Goal: Task Accomplishment & Management: Complete application form

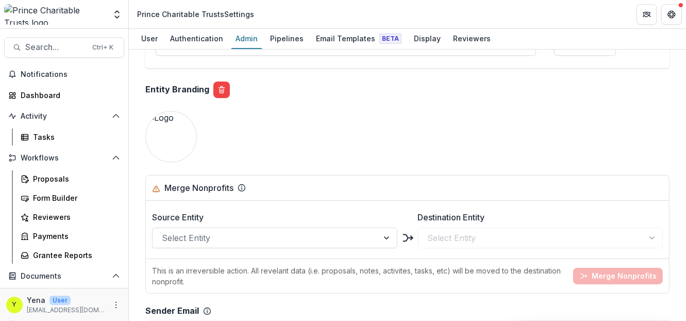
scroll to position [899, 0]
click at [315, 115] on div "Team ( 7 ) Add Team Member + Name Title Email Permissions [PERSON_NAME] Manager…" at bounding box center [407, 37] width 541 height 1757
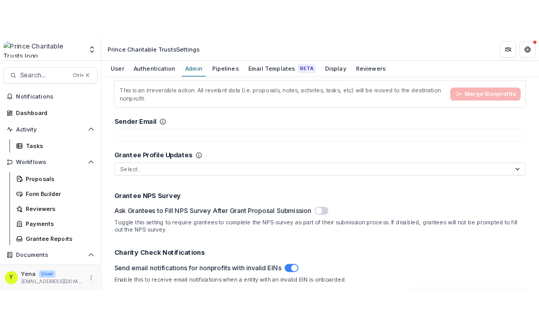
scroll to position [1103, 0]
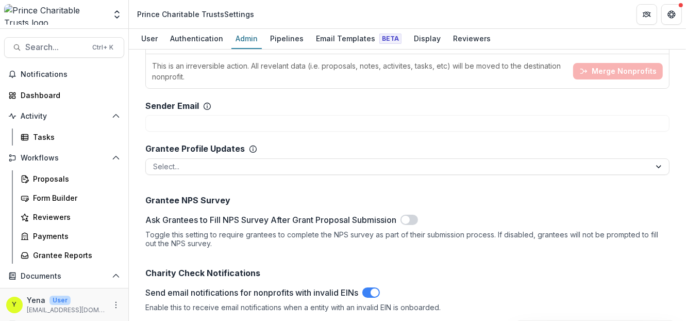
click at [206, 101] on div "Sender Email" at bounding box center [178, 106] width 66 height 10
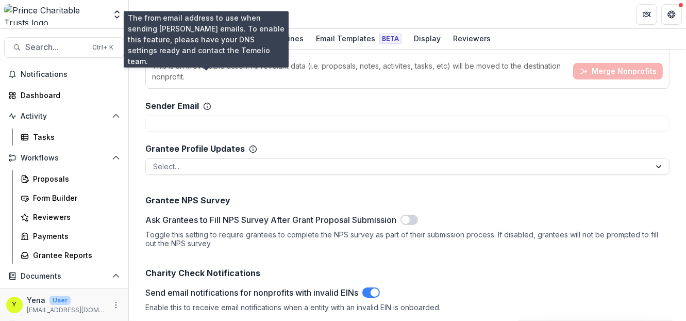
click at [207, 104] on icon at bounding box center [207, 104] width 1 height 1
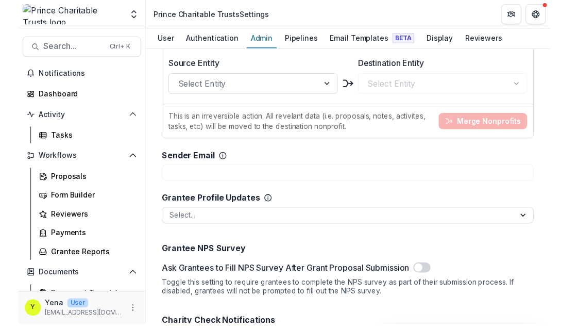
scroll to position [1183, 0]
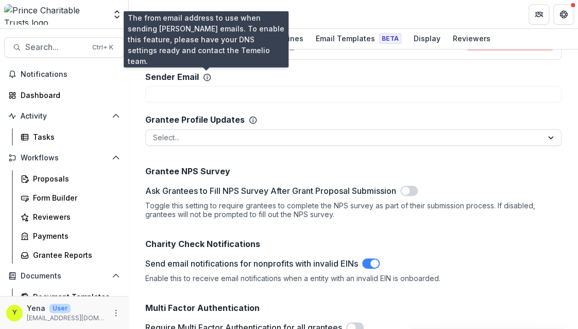
click at [207, 76] on icon at bounding box center [207, 77] width 8 height 8
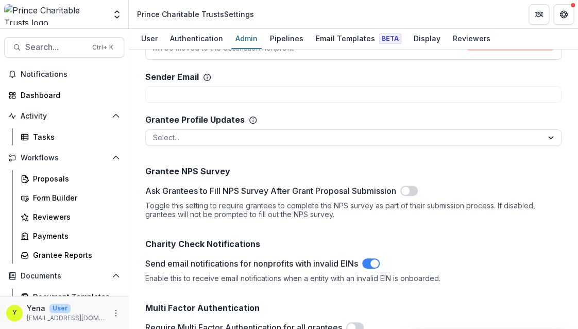
click at [233, 76] on div "Sender Email" at bounding box center [353, 87] width 416 height 30
click at [336, 54] on div "This is an irreversible action. All revelant data (i.e. proposals, notes, activ…" at bounding box center [353, 42] width 415 height 35
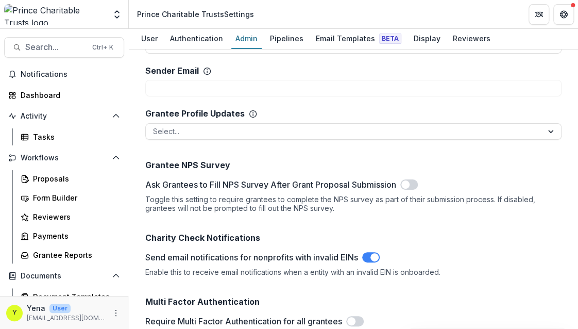
scroll to position [1121, 0]
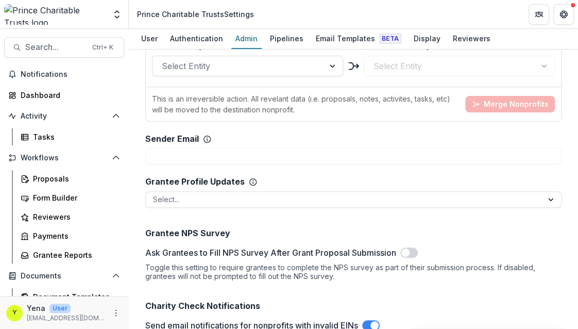
click at [222, 140] on div "Sender Email" at bounding box center [353, 149] width 416 height 30
click at [55, 43] on span "Search..." at bounding box center [55, 47] width 61 height 10
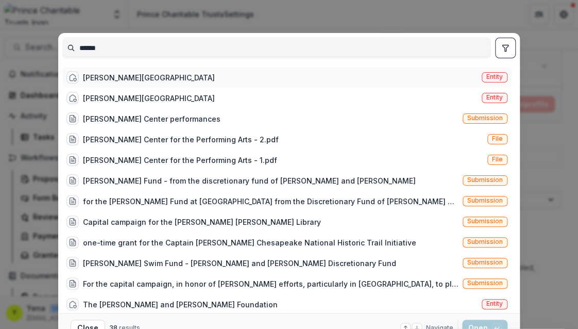
type input "******"
click at [132, 76] on div "[PERSON_NAME][GEOGRAPHIC_DATA]" at bounding box center [149, 77] width 132 height 11
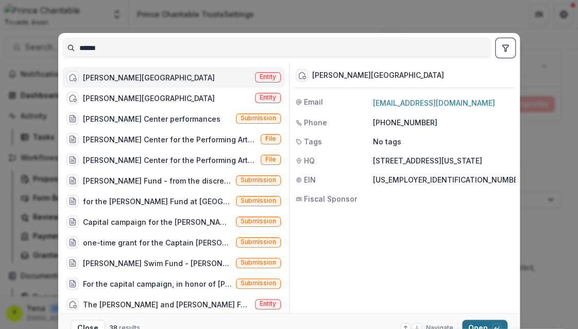
click at [479, 320] on button "Open with enter key" at bounding box center [484, 327] width 45 height 16
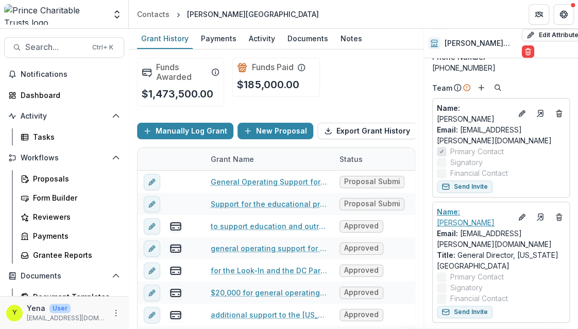
scroll to position [64, 0]
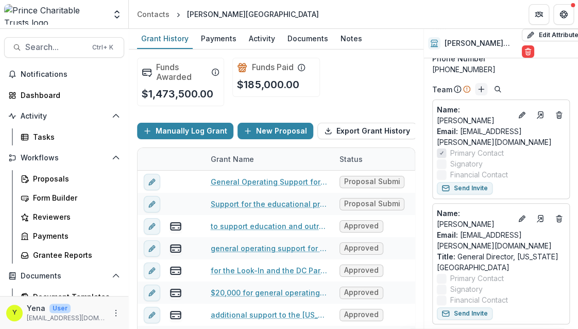
click at [479, 93] on icon "Add" at bounding box center [481, 89] width 8 height 8
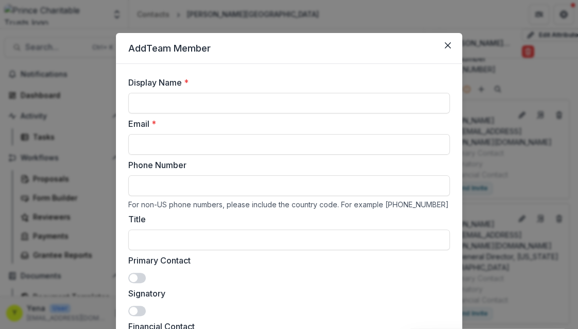
click at [266, 125] on label "Email *" at bounding box center [285, 123] width 315 height 12
click at [266, 134] on input "Email *" at bounding box center [289, 144] width 322 height 21
click at [168, 98] on input "Display Name *" at bounding box center [289, 103] width 322 height 21
type input "**********"
click at [404, 138] on input "Email *" at bounding box center [289, 144] width 322 height 21
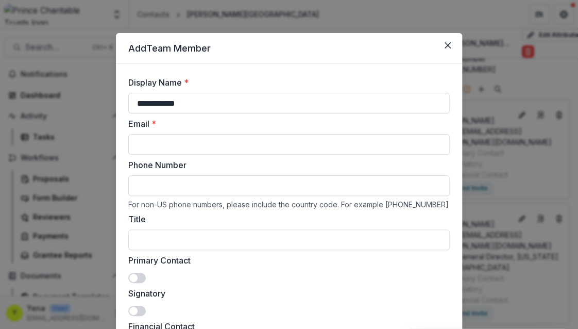
paste input "**********"
type input "**********"
click at [154, 167] on label "Phone Number" at bounding box center [285, 165] width 315 height 12
click at [154, 175] on input "Phone Number" at bounding box center [289, 185] width 322 height 21
click at [141, 152] on input "**********" at bounding box center [289, 144] width 322 height 21
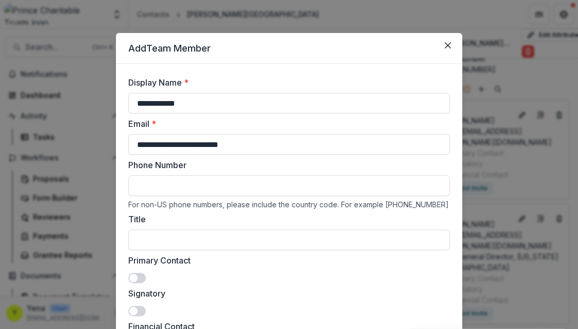
click at [394, 160] on label "Phone Number" at bounding box center [285, 165] width 315 height 12
click at [394, 175] on input "Phone Number" at bounding box center [289, 185] width 322 height 21
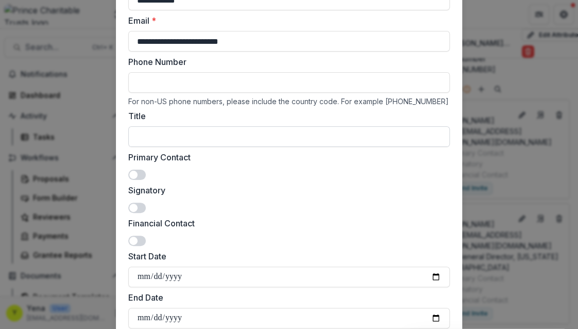
click at [159, 132] on input "Title" at bounding box center [289, 136] width 322 height 21
paste input "**********"
type input "**********"
click at [157, 151] on label "Primary Contact" at bounding box center [285, 157] width 315 height 12
drag, startPoint x: 157, startPoint y: 150, endPoint x: 132, endPoint y: 175, distance: 34.6
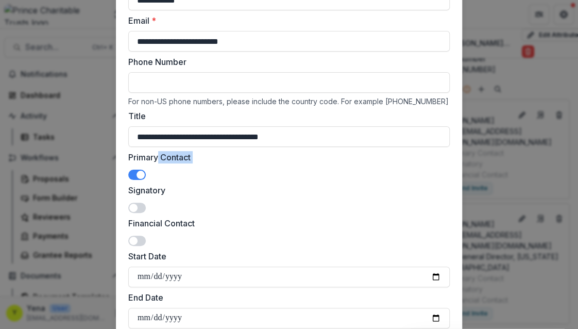
click at [132, 175] on div "Primary Contact" at bounding box center [289, 165] width 322 height 29
click at [133, 176] on span at bounding box center [137, 175] width 18 height 10
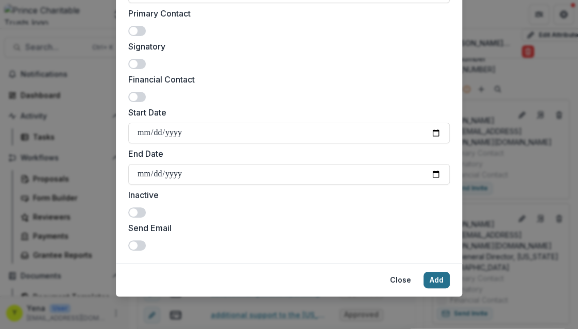
click at [442, 281] on button "Add" at bounding box center [437, 280] width 26 height 16
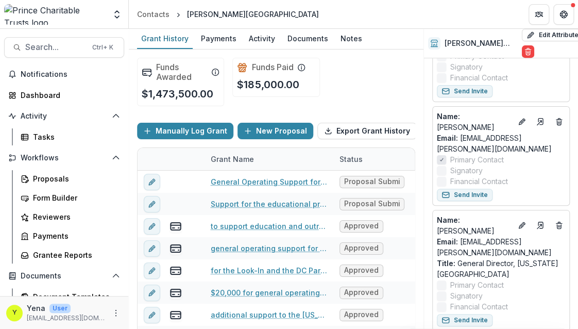
scroll to position [162, 0]
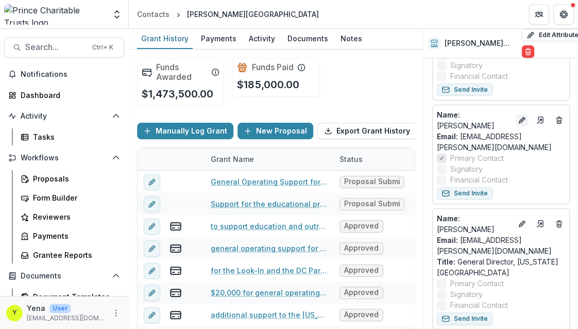
click at [519, 116] on icon "Edit" at bounding box center [522, 120] width 8 height 8
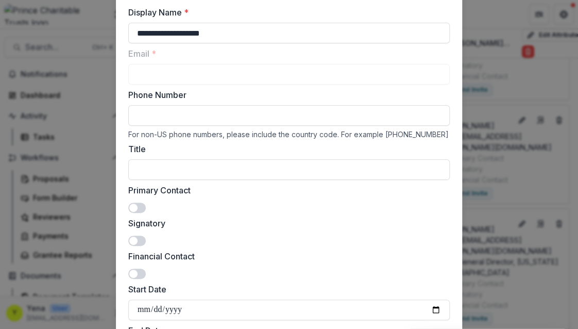
scroll to position [0, 0]
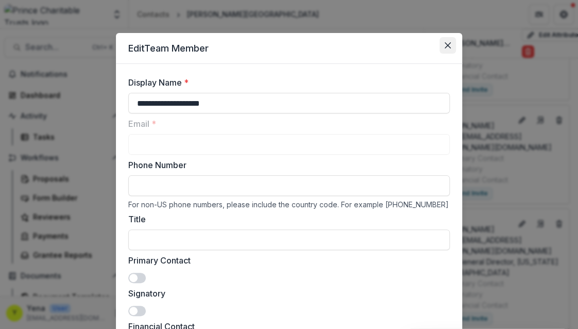
click at [441, 44] on button "Close" at bounding box center [448, 45] width 16 height 16
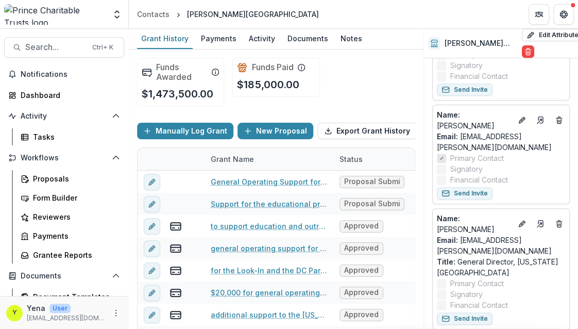
scroll to position [198, 0]
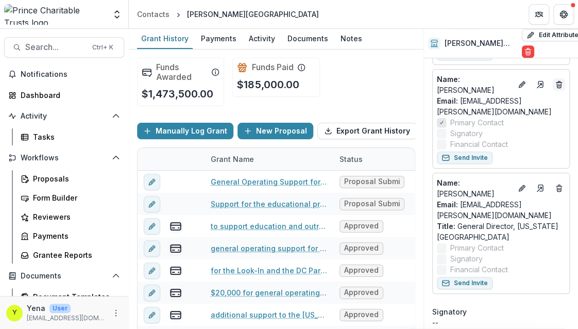
click at [555, 80] on icon "Deletes" at bounding box center [559, 84] width 8 height 8
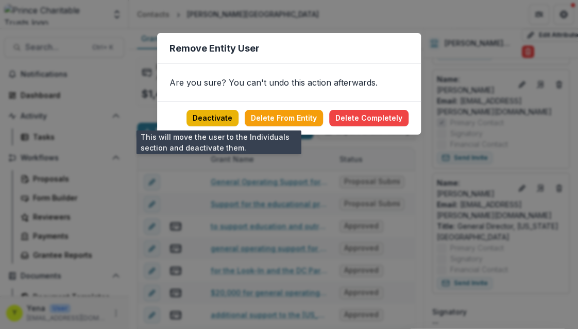
click at [215, 117] on button "Deactivate" at bounding box center [213, 118] width 52 height 16
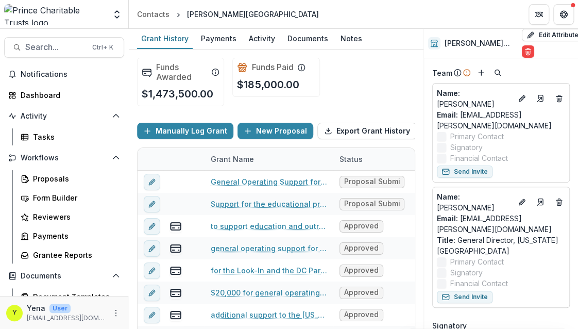
scroll to position [71, 0]
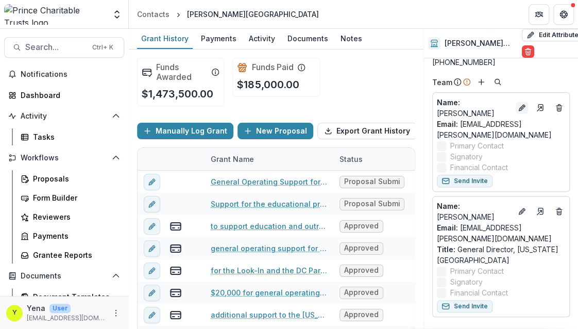
click at [518, 112] on icon "Edit" at bounding box center [522, 108] width 8 height 8
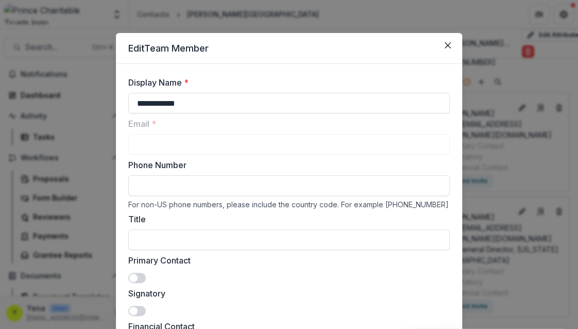
click at [265, 167] on label "Phone Number" at bounding box center [285, 165] width 315 height 12
click at [265, 175] on input "Phone Number" at bounding box center [289, 185] width 322 height 21
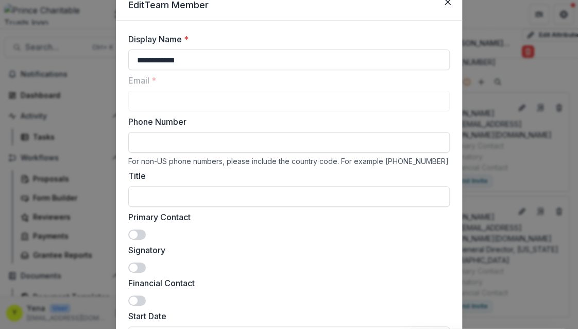
scroll to position [117, 0]
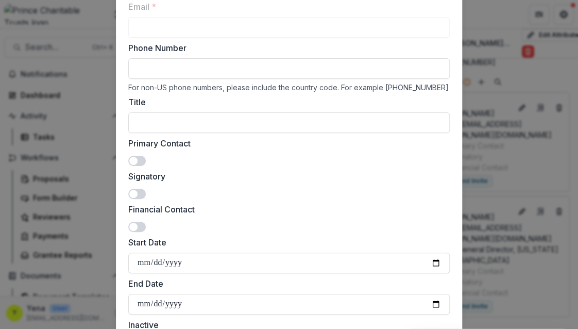
click at [138, 156] on span at bounding box center [137, 161] width 18 height 10
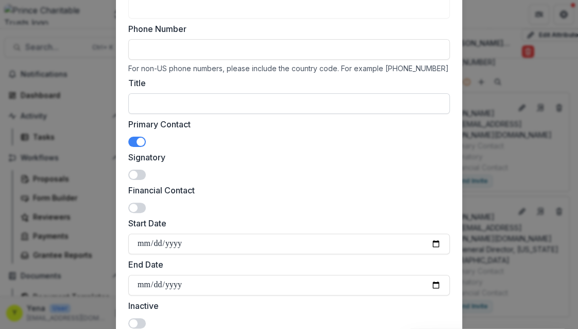
scroll to position [136, 0]
click at [193, 99] on input "Title" at bounding box center [289, 104] width 322 height 21
paste input "**********"
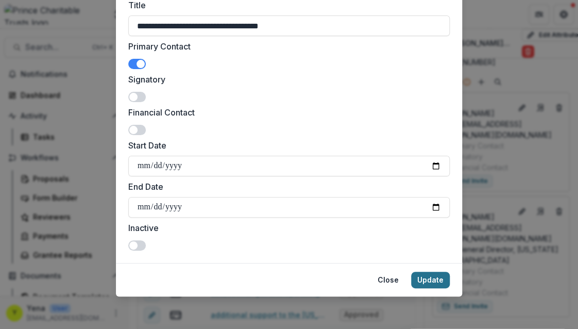
type input "**********"
click at [431, 283] on button "Update" at bounding box center [430, 280] width 39 height 16
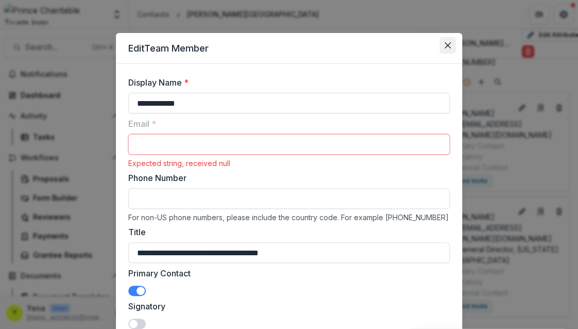
click at [445, 47] on icon "Close" at bounding box center [448, 45] width 6 height 6
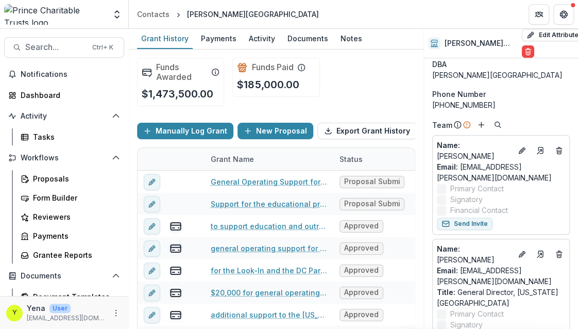
scroll to position [28, 0]
click at [516, 157] on button "Edit" at bounding box center [522, 151] width 12 height 12
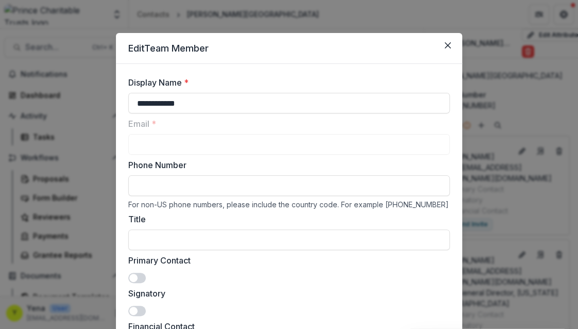
scroll to position [107, 0]
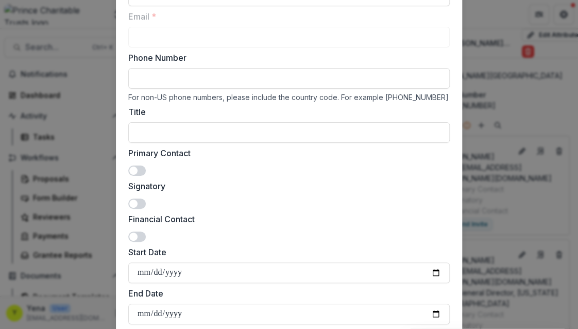
click at [137, 171] on span at bounding box center [137, 170] width 18 height 10
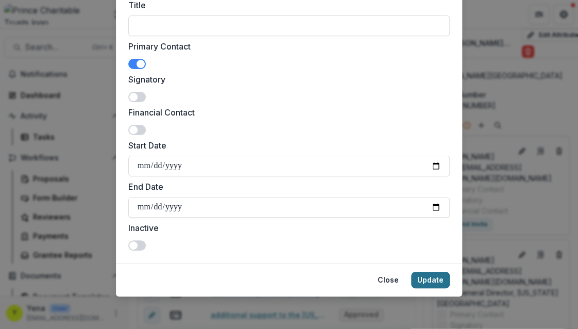
click at [429, 279] on button "Update" at bounding box center [430, 280] width 39 height 16
click at [432, 278] on button "Update" at bounding box center [430, 280] width 39 height 16
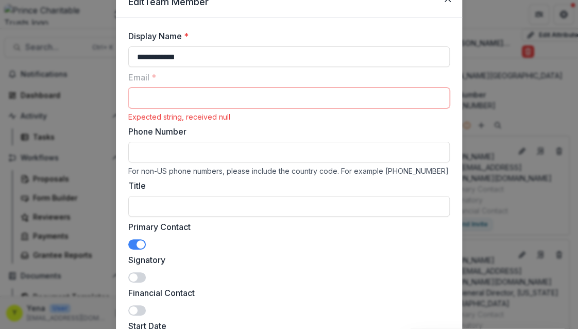
scroll to position [34, 0]
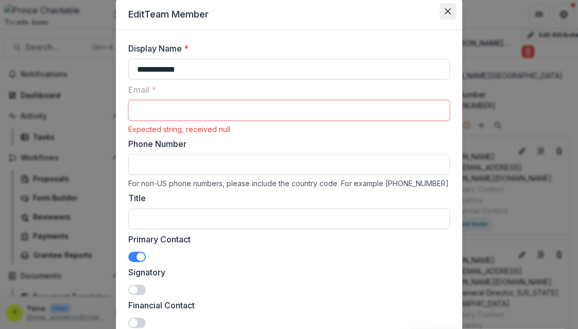
click at [445, 10] on icon "Close" at bounding box center [448, 11] width 6 height 6
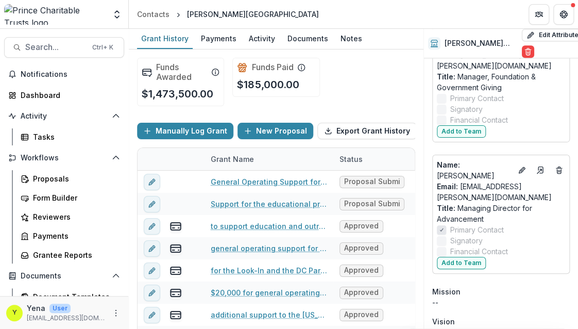
scroll to position [424, 0]
click at [458, 257] on button "Add to Team" at bounding box center [461, 263] width 49 height 12
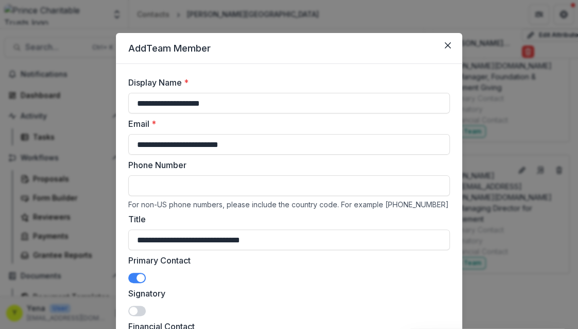
scroll to position [138, 0]
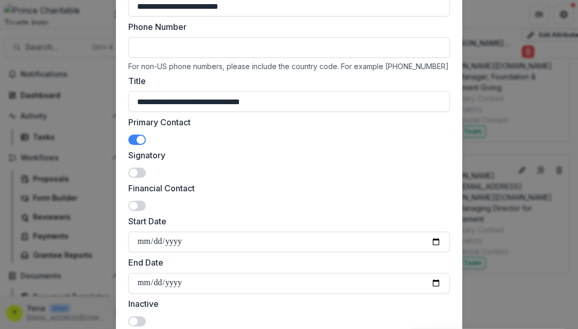
click at [135, 144] on div "**********" at bounding box center [289, 152] width 322 height 347
click at [134, 138] on span at bounding box center [137, 139] width 18 height 10
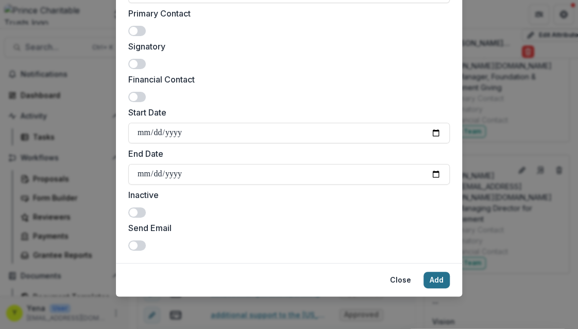
click at [434, 279] on button "Add" at bounding box center [437, 280] width 26 height 16
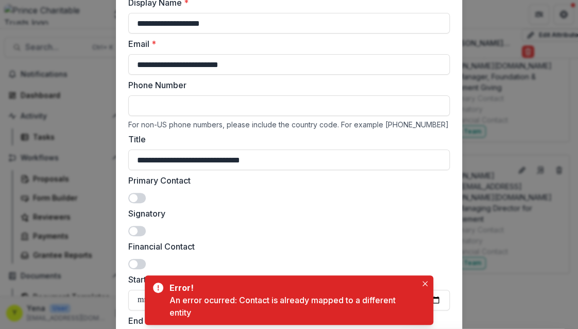
scroll to position [0, 0]
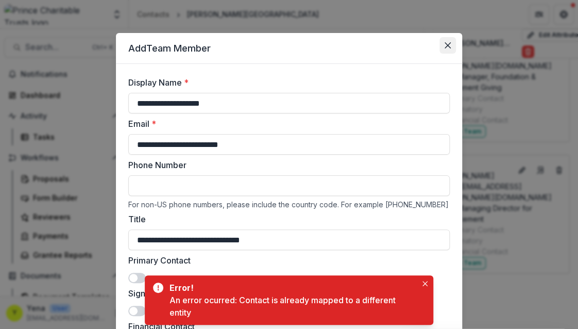
click at [441, 49] on button "Close" at bounding box center [448, 45] width 16 height 16
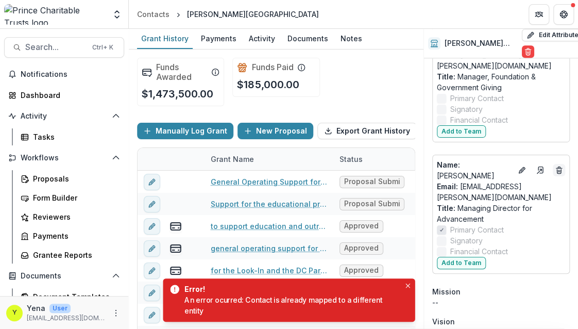
click at [557, 170] on icon "Deletes" at bounding box center [559, 172] width 4 height 4
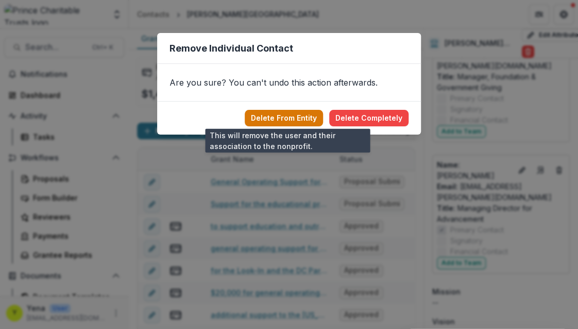
click at [297, 117] on button "Delete From Entity" at bounding box center [284, 118] width 78 height 16
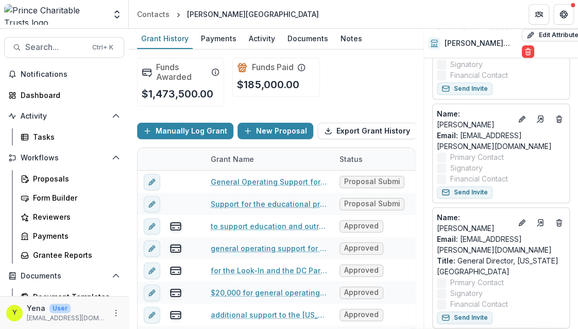
scroll to position [130, 0]
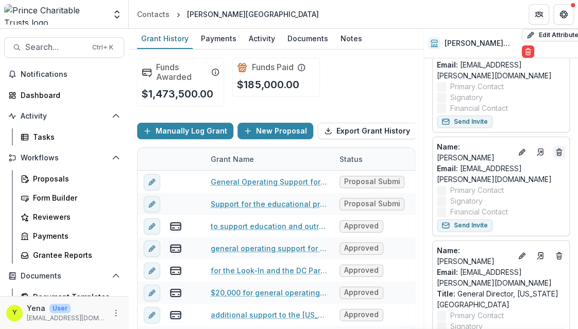
click at [555, 148] on icon "Deletes" at bounding box center [559, 152] width 8 height 8
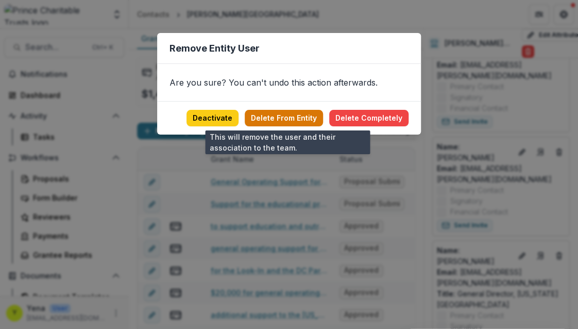
click at [292, 121] on button "Delete From Entity" at bounding box center [284, 118] width 78 height 16
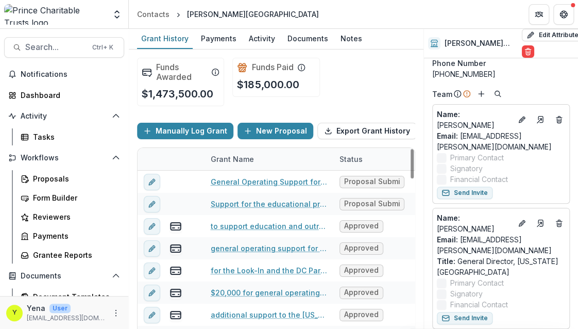
scroll to position [52, 0]
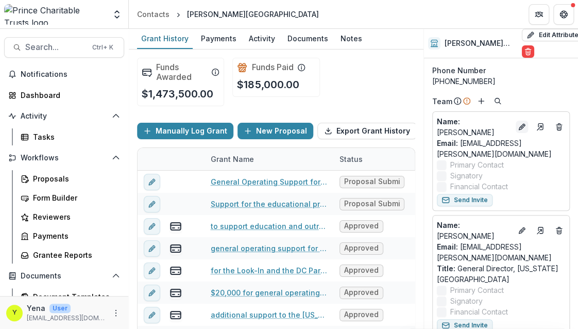
click at [518, 131] on icon "Edit" at bounding box center [522, 127] width 8 height 8
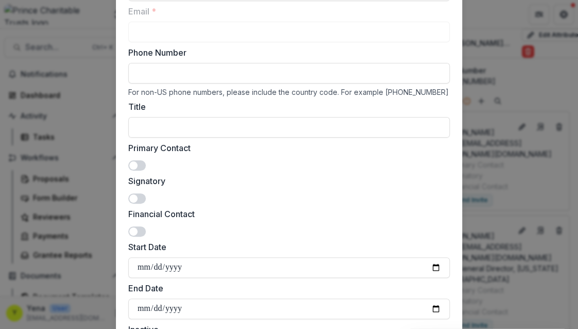
scroll to position [115, 0]
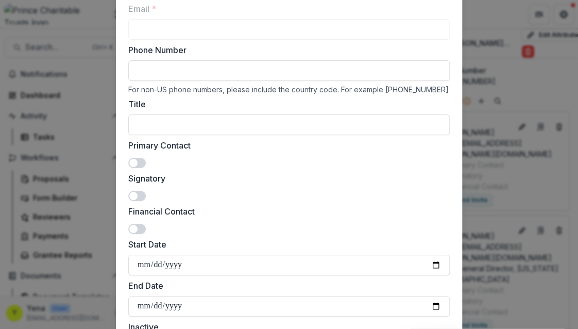
click at [138, 154] on div "Primary Contact" at bounding box center [289, 153] width 322 height 29
click at [136, 154] on div "Primary Contact" at bounding box center [289, 153] width 322 height 29
click at [140, 164] on span at bounding box center [137, 163] width 18 height 10
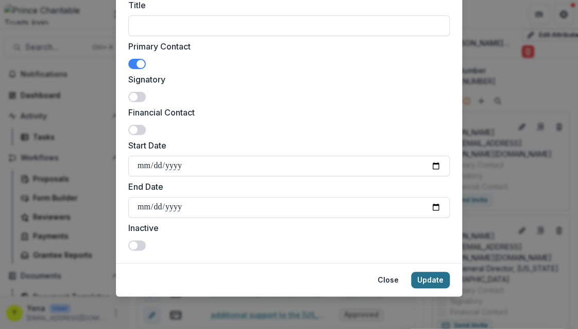
click at [427, 280] on button "Update" at bounding box center [430, 280] width 39 height 16
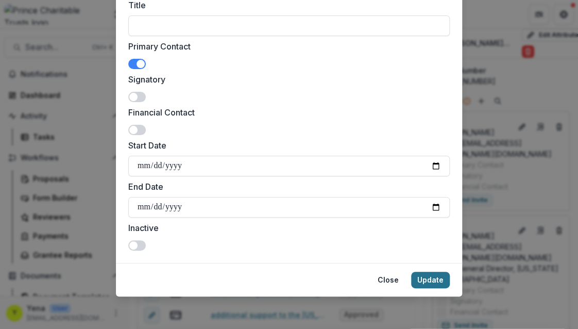
click at [427, 280] on button "Update" at bounding box center [430, 280] width 39 height 16
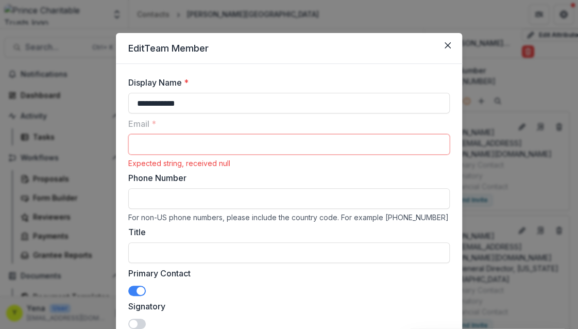
scroll to position [0, 0]
click at [445, 43] on icon "Close" at bounding box center [448, 45] width 6 height 6
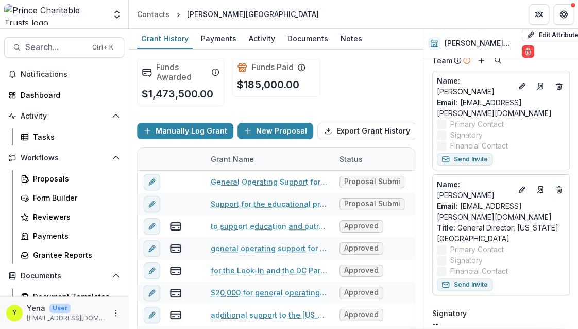
scroll to position [63, 0]
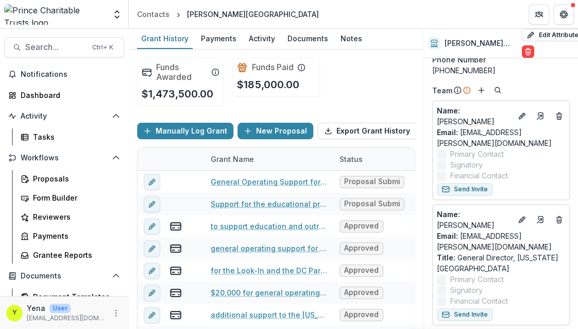
click at [480, 17] on header "Contacts [PERSON_NAME][GEOGRAPHIC_DATA]" at bounding box center [353, 14] width 449 height 28
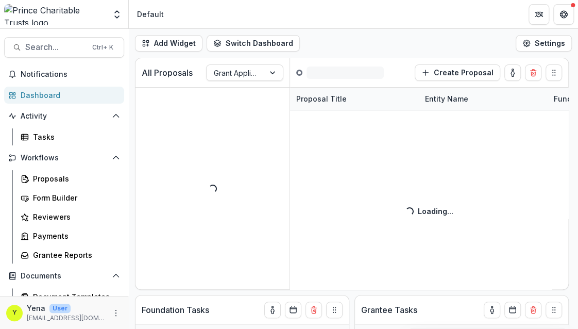
click at [484, 24] on header "Default" at bounding box center [353, 14] width 449 height 28
